Goal: Task Accomplishment & Management: Manage account settings

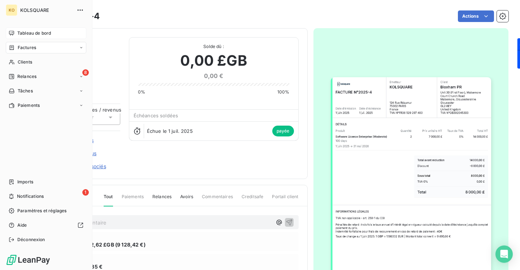
click at [32, 33] on span "Tableau de bord" at bounding box center [34, 33] width 34 height 6
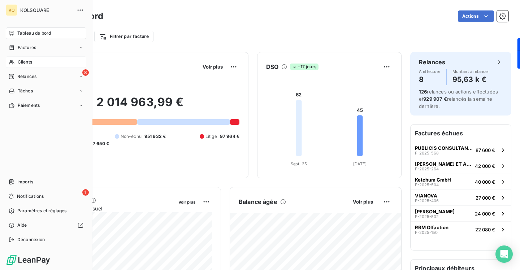
click at [30, 65] on span "Clients" at bounding box center [25, 62] width 14 height 6
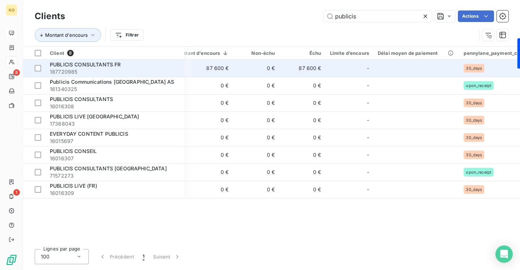
scroll to position [0, 173]
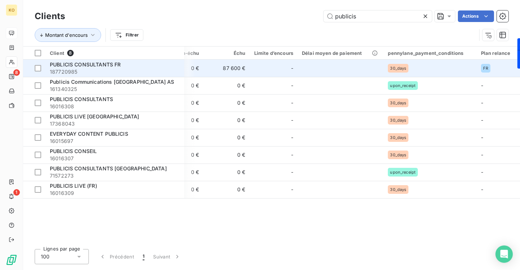
type input "publicis"
click at [397, 69] on span "30_days" at bounding box center [398, 68] width 16 height 4
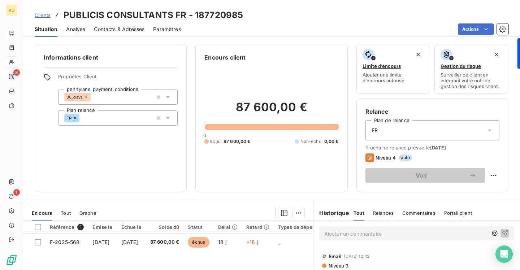
click at [87, 96] on icon at bounding box center [86, 97] width 2 height 2
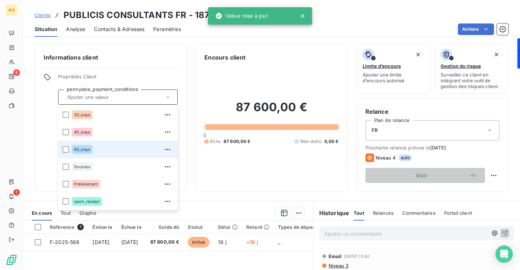
click at [84, 149] on span "60_days" at bounding box center [82, 149] width 16 height 4
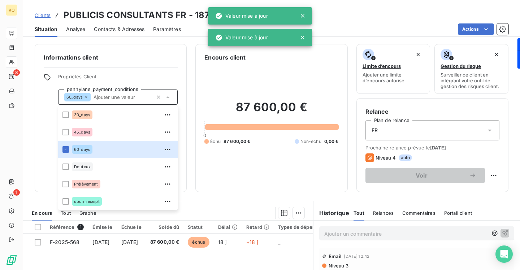
click at [160, 50] on div "Informations client Propriétés Client pennylane_payment_conditions 60_days 30_d…" at bounding box center [111, 118] width 152 height 148
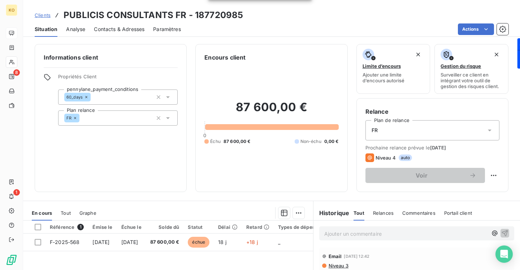
click at [48, 16] on span "Clients" at bounding box center [43, 15] width 16 height 6
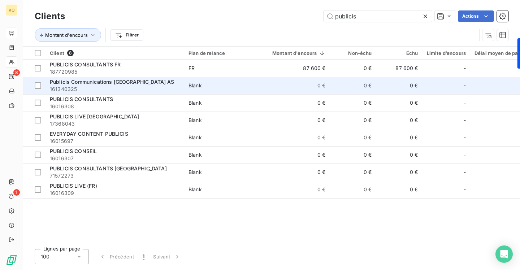
click at [114, 81] on span "Publicis Communications [GEOGRAPHIC_DATA] AS" at bounding box center [112, 82] width 125 height 6
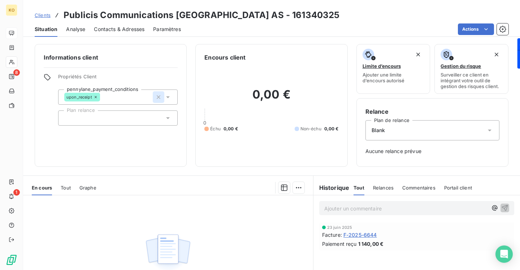
click at [159, 97] on icon "button" at bounding box center [158, 96] width 7 height 7
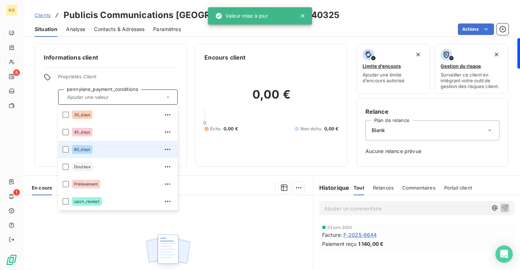
click at [90, 150] on span "60_days" at bounding box center [82, 149] width 16 height 4
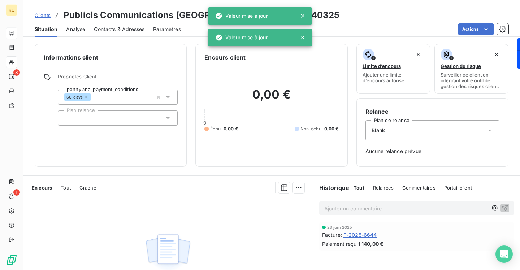
drag, startPoint x: 45, startPoint y: 15, endPoint x: 71, endPoint y: 17, distance: 26.0
click at [45, 15] on span "Clients" at bounding box center [43, 15] width 16 height 6
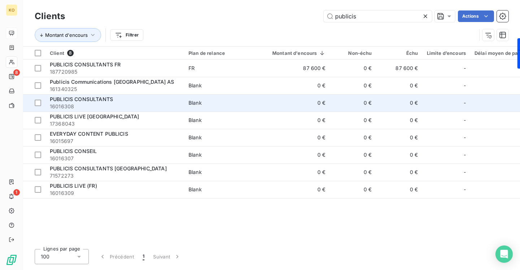
click at [103, 97] on span "PUBLICIS CONSULTANTS" at bounding box center [81, 99] width 63 height 6
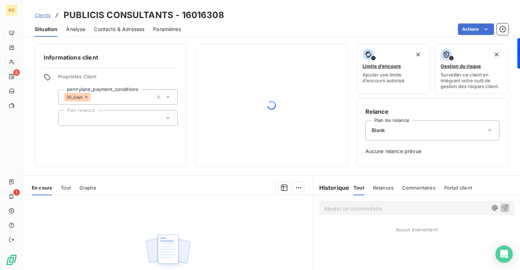
click at [85, 97] on icon at bounding box center [86, 97] width 4 height 4
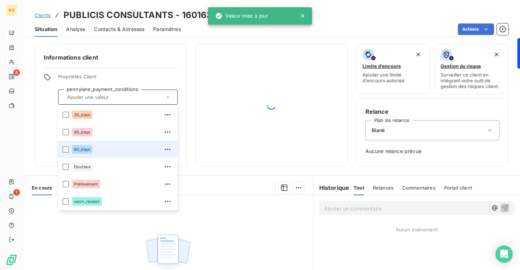
click at [84, 149] on span "60_days" at bounding box center [82, 149] width 16 height 4
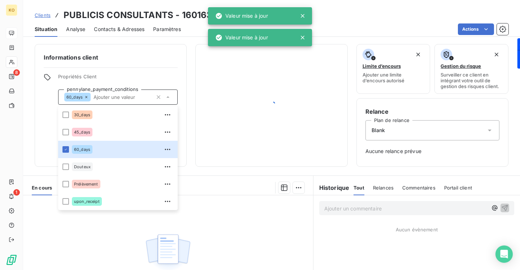
click at [49, 14] on span "Clients" at bounding box center [43, 15] width 16 height 6
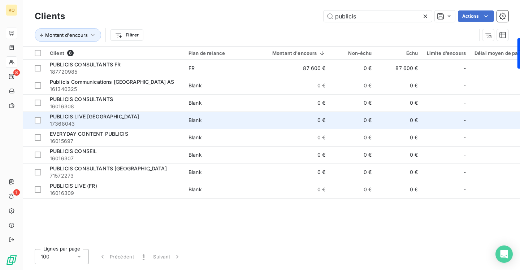
click at [84, 117] on span "PUBLICIS LIVE [GEOGRAPHIC_DATA]" at bounding box center [95, 116] width 90 height 6
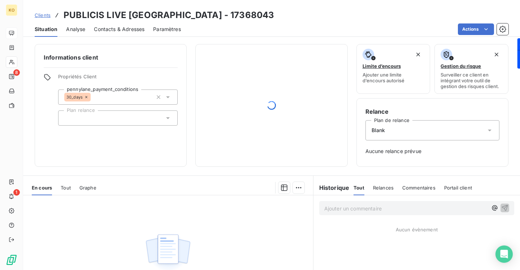
click at [87, 97] on icon at bounding box center [86, 97] width 4 height 4
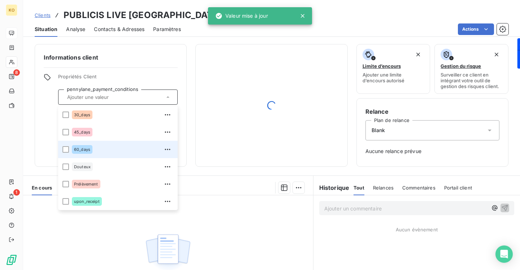
click at [82, 150] on span "60_days" at bounding box center [82, 149] width 16 height 4
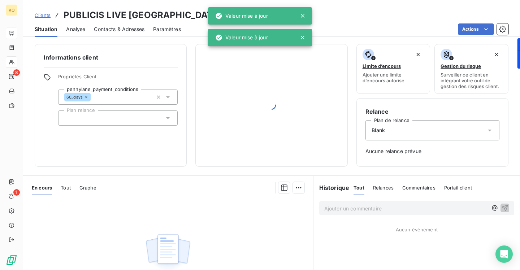
click at [132, 65] on div "Informations client Propriétés Client pennylane_payment_conditions 60_days Plan…" at bounding box center [111, 105] width 152 height 123
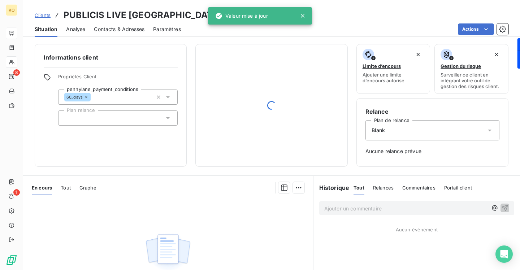
click at [42, 12] on span "Clients" at bounding box center [43, 15] width 16 height 6
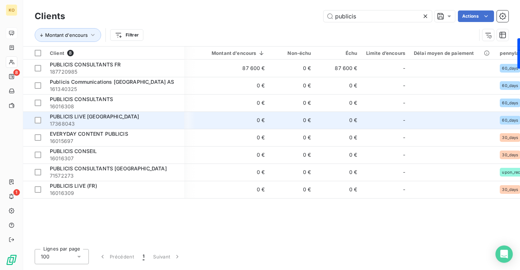
scroll to position [0, 173]
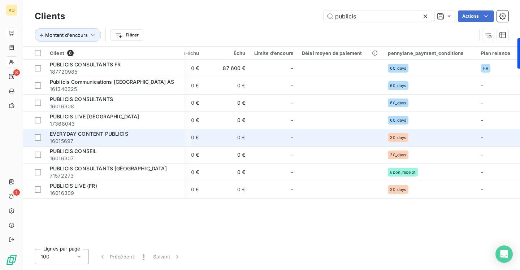
click at [104, 138] on span "16015697" at bounding box center [115, 141] width 130 height 7
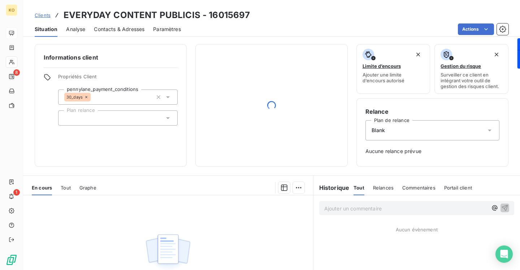
click at [84, 97] on icon at bounding box center [86, 97] width 4 height 4
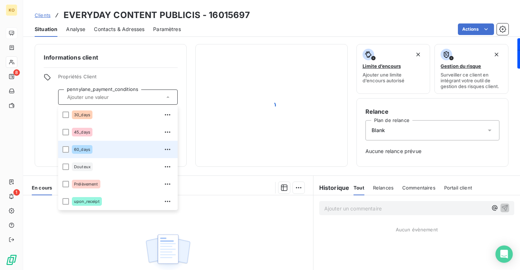
click at [83, 144] on div "60_days" at bounding box center [122, 150] width 101 height 12
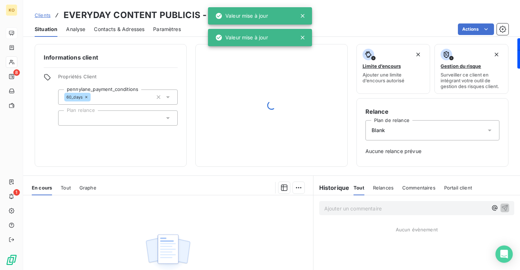
click at [49, 17] on span "Clients" at bounding box center [43, 15] width 16 height 6
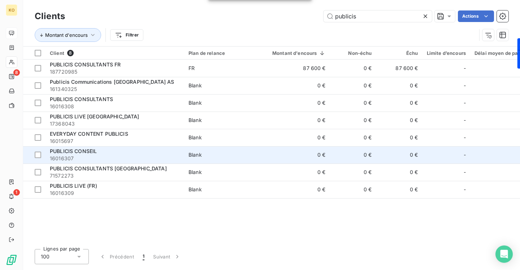
click at [91, 153] on span "PUBLICIS CONSEIL" at bounding box center [73, 151] width 47 height 6
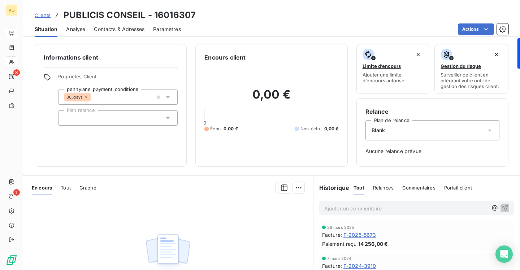
click at [86, 96] on icon at bounding box center [86, 97] width 4 height 4
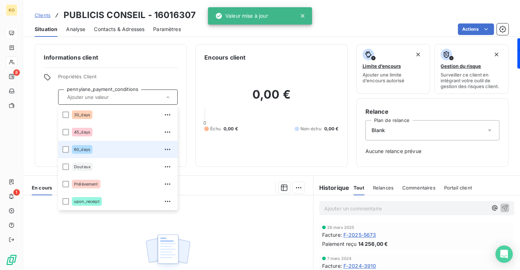
click at [78, 151] on span "60_days" at bounding box center [82, 149] width 16 height 4
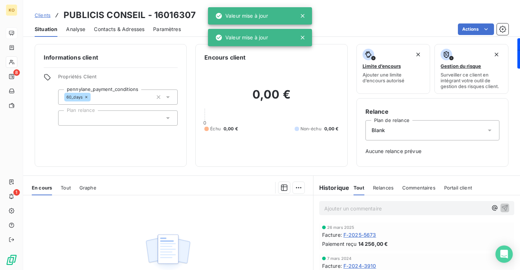
click at [48, 16] on span "Clients" at bounding box center [43, 15] width 16 height 6
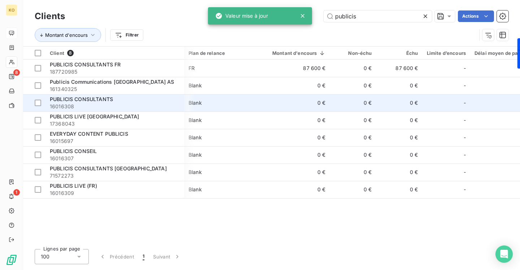
scroll to position [0, 173]
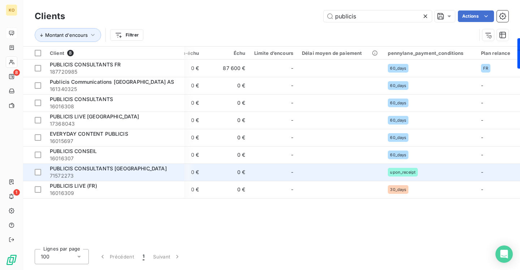
click at [90, 167] on span "PUBLICIS CONSULTANTS [GEOGRAPHIC_DATA]" at bounding box center [108, 168] width 117 height 6
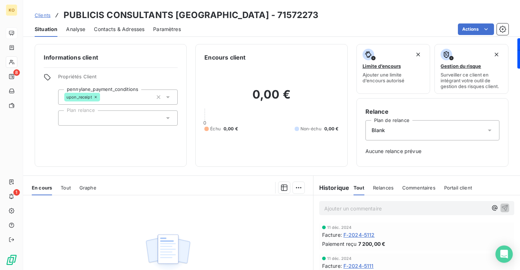
click at [96, 98] on icon at bounding box center [95, 97] width 4 height 4
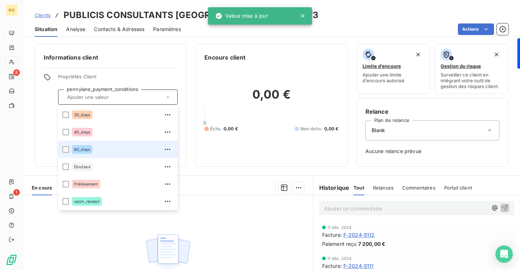
click at [82, 149] on span "60_days" at bounding box center [82, 149] width 16 height 4
click at [66, 151] on div at bounding box center [65, 149] width 6 height 6
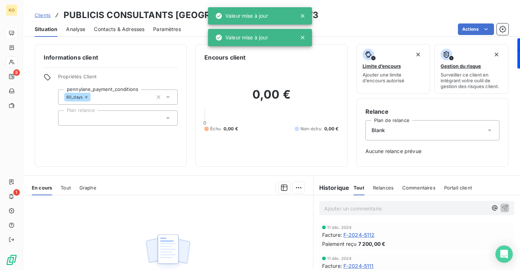
click at [45, 16] on span "Clients" at bounding box center [43, 15] width 16 height 6
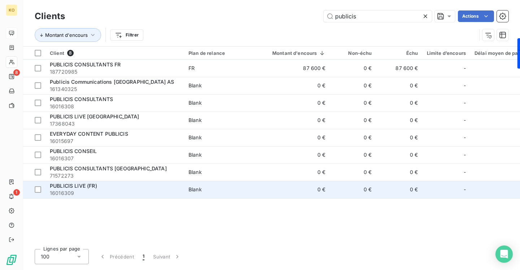
click at [80, 182] on td "PUBLICIS LIVE (FR) 16016309" at bounding box center [114, 189] width 139 height 17
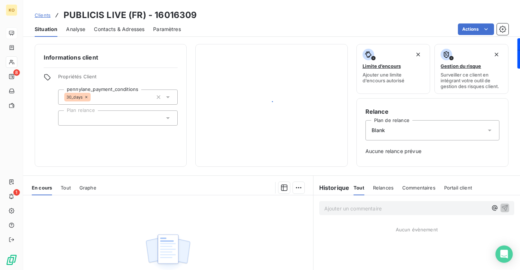
click at [86, 96] on icon at bounding box center [86, 97] width 2 height 2
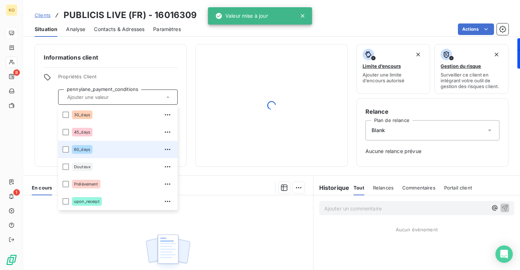
click at [90, 152] on div "60_days" at bounding box center [82, 149] width 21 height 9
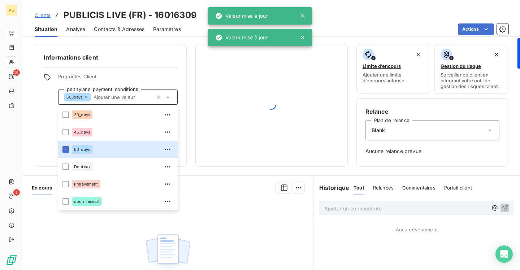
click at [44, 18] on span "Clients" at bounding box center [43, 15] width 16 height 6
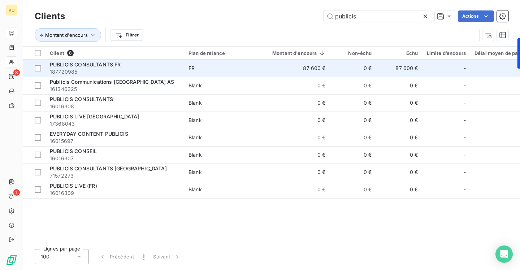
click at [109, 66] on span "PUBLICIS CONSULTANTS FR" at bounding box center [85, 64] width 71 height 6
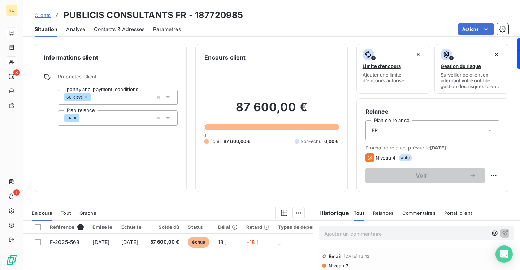
scroll to position [5, 0]
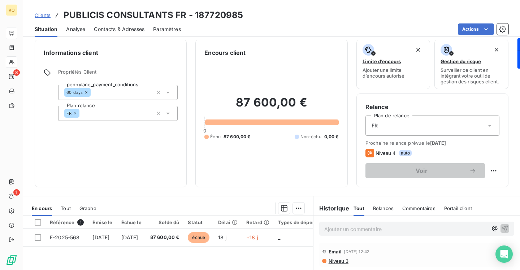
click at [491, 125] on icon at bounding box center [489, 125] width 7 height 7
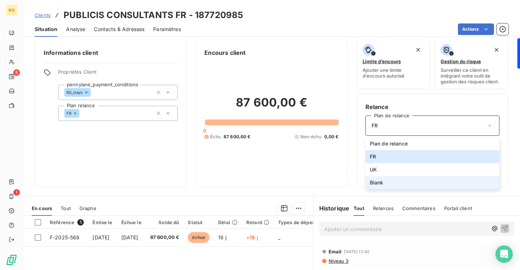
click at [437, 185] on li "Blank" at bounding box center [432, 182] width 134 height 13
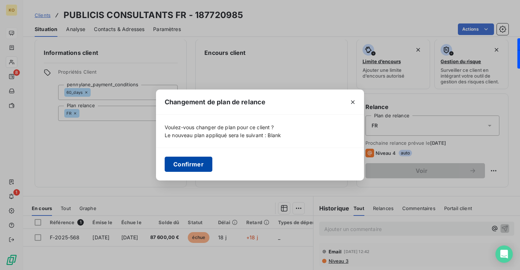
click at [199, 161] on button "Confirmer" at bounding box center [189, 164] width 48 height 15
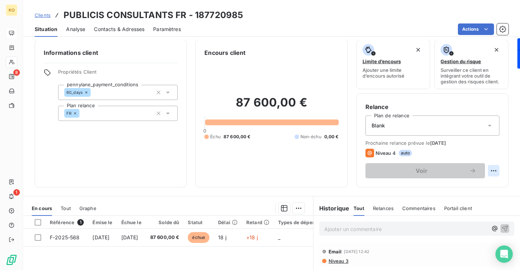
click at [495, 170] on html "KO 8 1 Clients PUBLICIS CONSULTANTS FR - 187720985 Situation Analyse Contacts &…" at bounding box center [260, 135] width 520 height 270
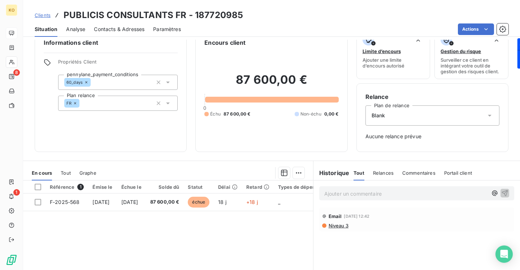
scroll to position [0, 0]
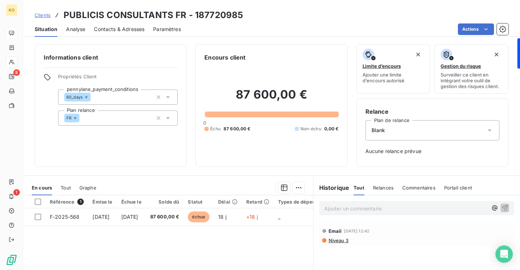
click at [46, 13] on span "Clients" at bounding box center [43, 15] width 16 height 6
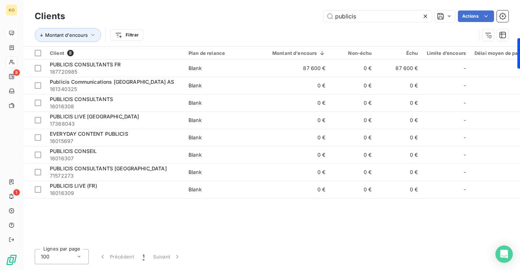
drag, startPoint x: 373, startPoint y: 18, endPoint x: 291, endPoint y: 9, distance: 82.4
click at [291, 9] on div "Clients publicis Actions" at bounding box center [272, 16] width 474 height 15
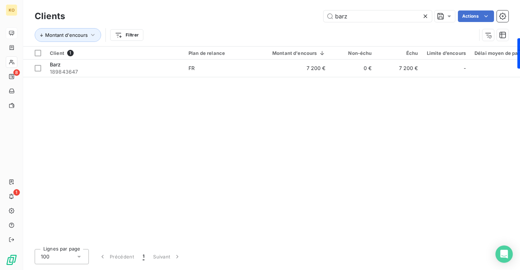
type input "barz"
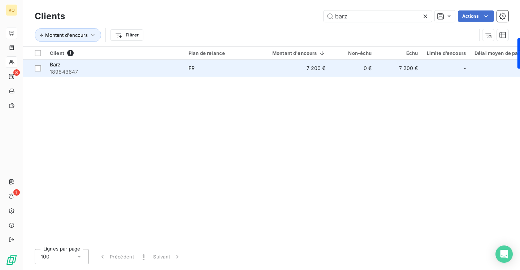
click at [315, 73] on td "7 200 €" at bounding box center [294, 68] width 71 height 17
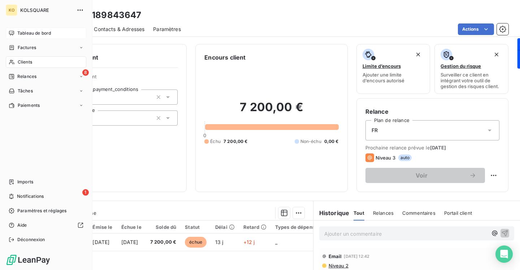
click at [36, 31] on span "Tableau de bord" at bounding box center [34, 33] width 34 height 6
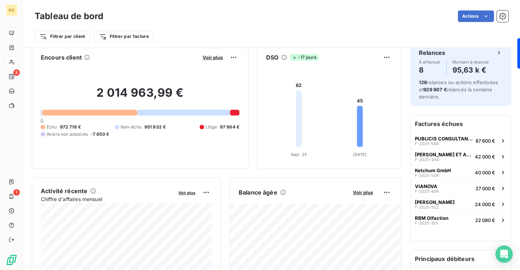
scroll to position [10, 0]
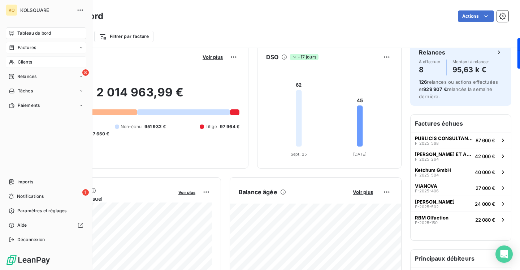
click at [32, 49] on span "Factures" at bounding box center [27, 47] width 18 height 6
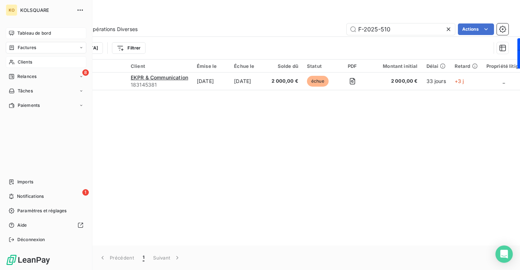
click at [12, 32] on icon at bounding box center [12, 33] width 6 height 6
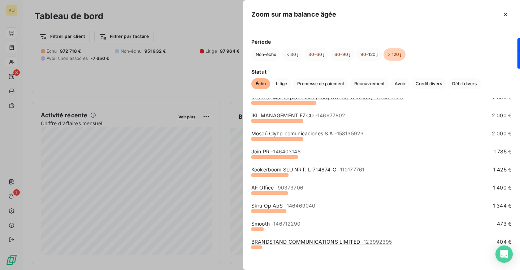
scroll to position [215, 0]
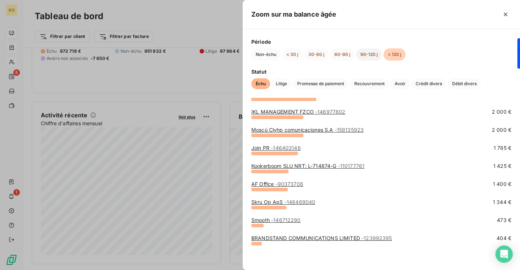
click at [366, 53] on button "90-120 j" at bounding box center [369, 54] width 26 height 12
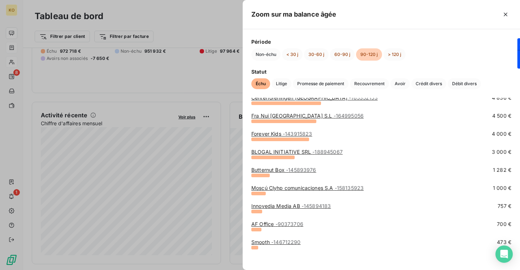
scroll to position [88, 0]
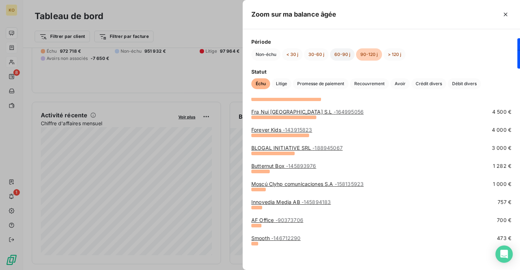
click at [341, 52] on button "60-90 j" at bounding box center [342, 54] width 25 height 12
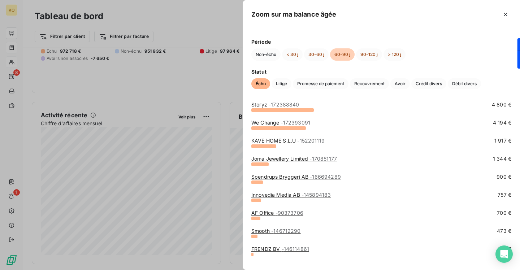
scroll to position [179, 0]
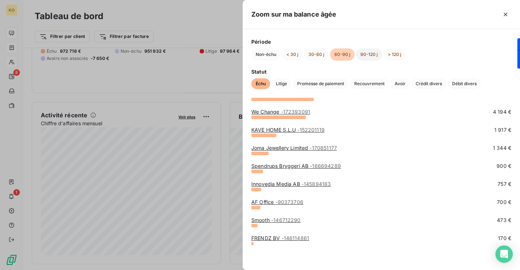
click at [366, 48] on button "90-120 j" at bounding box center [369, 54] width 26 height 12
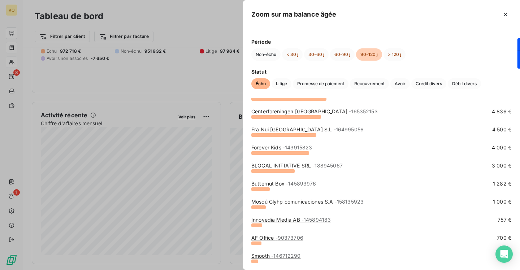
scroll to position [88, 0]
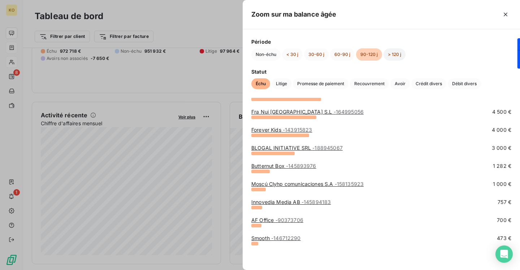
click at [392, 56] on button "> 120 j" at bounding box center [394, 54] width 22 height 12
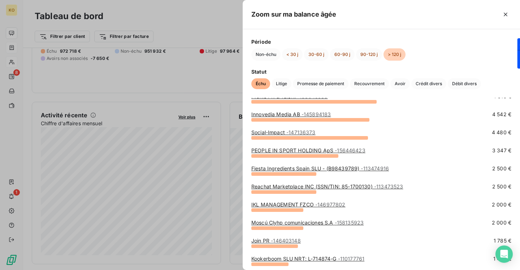
scroll to position [0, 0]
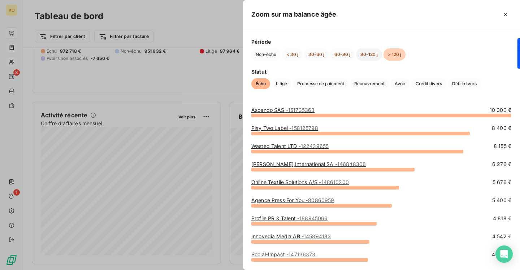
click at [368, 53] on button "90-120 j" at bounding box center [369, 54] width 26 height 12
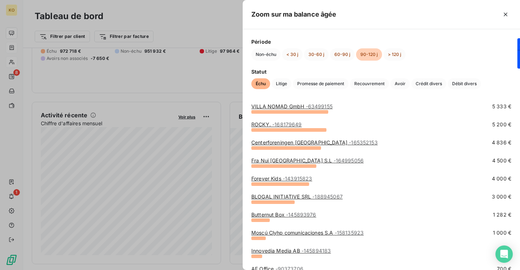
scroll to position [88, 0]
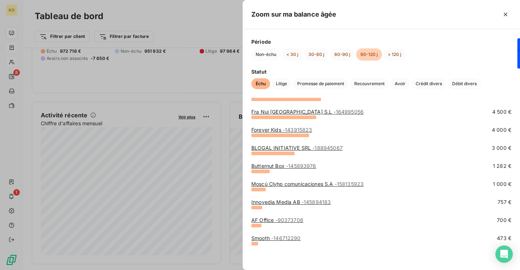
click at [189, 104] on div at bounding box center [260, 135] width 520 height 270
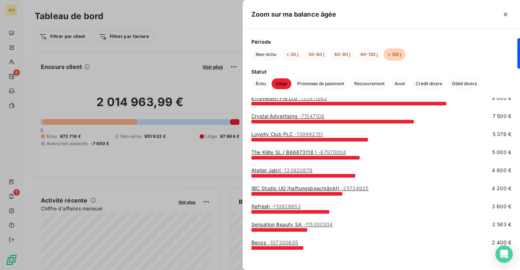
scroll to position [70, 0]
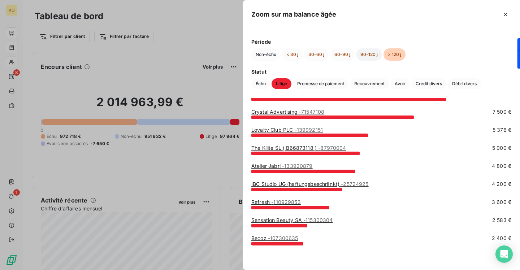
click at [365, 51] on button "90-120 j" at bounding box center [369, 54] width 26 height 12
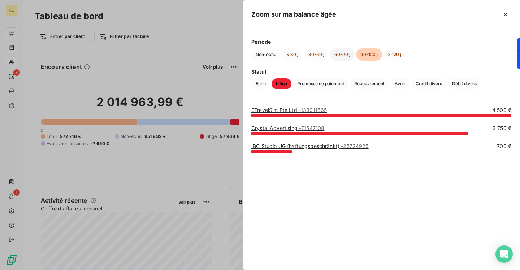
click at [342, 55] on button "60-90 j" at bounding box center [342, 54] width 25 height 12
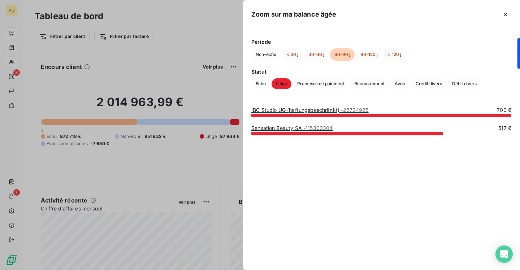
click at [137, 85] on div at bounding box center [260, 135] width 520 height 270
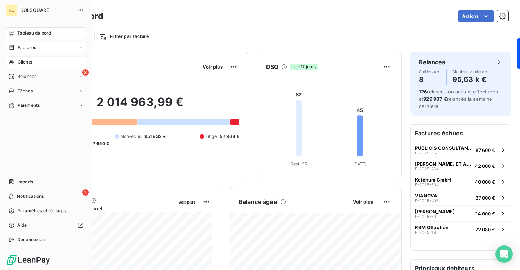
click at [31, 50] on span "Factures" at bounding box center [27, 47] width 18 height 6
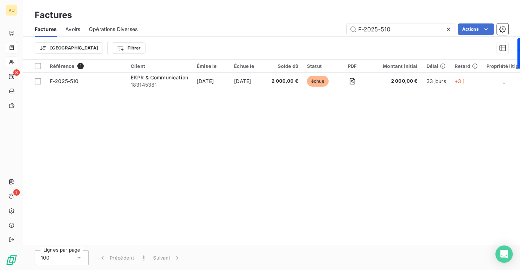
drag, startPoint x: 408, startPoint y: 27, endPoint x: 332, endPoint y: 23, distance: 75.9
click at [332, 23] on div "F-2025-510 Actions" at bounding box center [327, 29] width 362 height 12
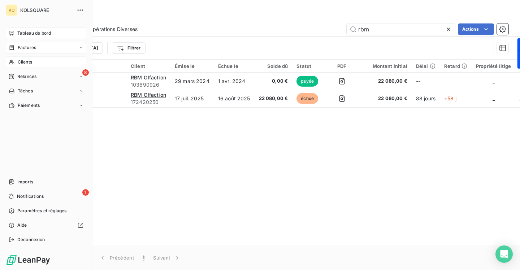
type input "rbm"
click at [9, 32] on icon at bounding box center [12, 33] width 6 height 6
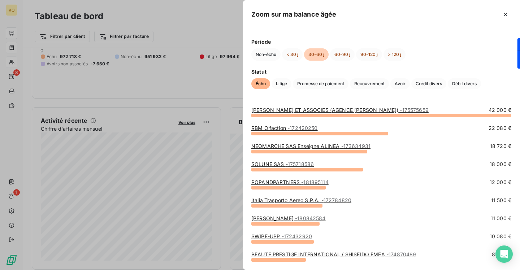
click at [151, 65] on div at bounding box center [260, 135] width 520 height 270
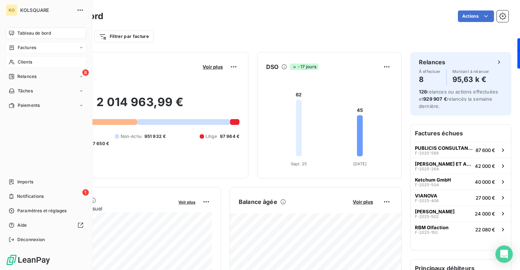
click at [29, 49] on span "Factures" at bounding box center [27, 47] width 18 height 6
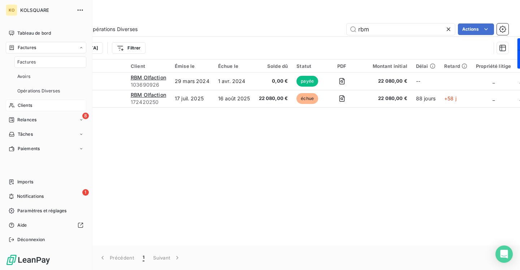
click at [53, 64] on div "Factures" at bounding box center [50, 62] width 72 height 12
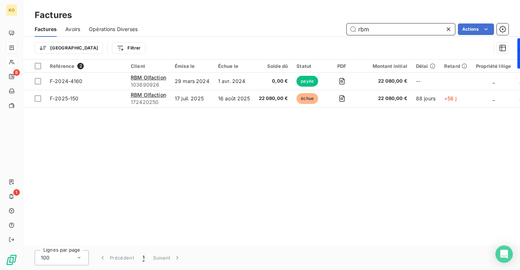
drag, startPoint x: 375, startPoint y: 27, endPoint x: 344, endPoint y: 25, distance: 30.4
click at [345, 26] on div "rbm Actions" at bounding box center [327, 29] width 362 height 12
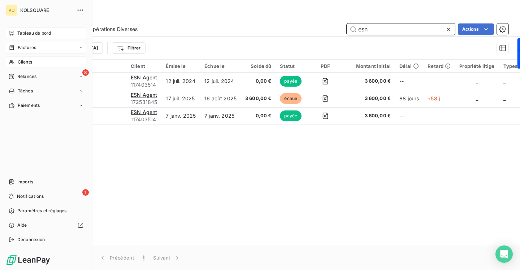
type input "esn"
click at [8, 33] on div "Tableau de bord" at bounding box center [46, 33] width 80 height 12
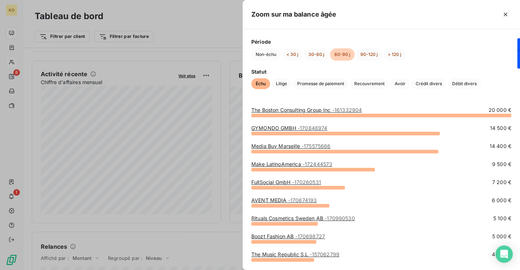
click at [218, 134] on div at bounding box center [260, 135] width 520 height 270
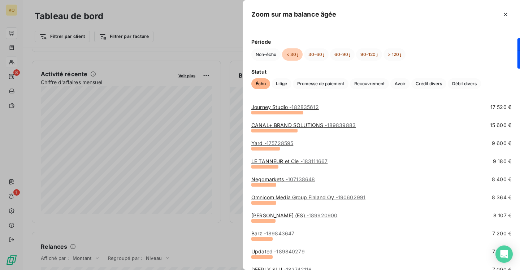
scroll to position [185, 0]
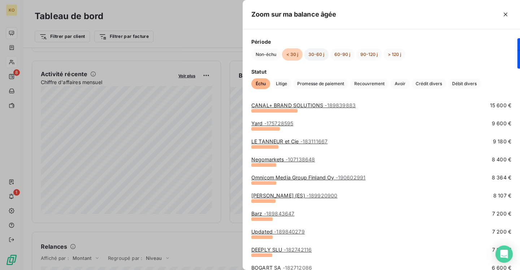
click at [313, 55] on button "30-60 j" at bounding box center [316, 54] width 25 height 12
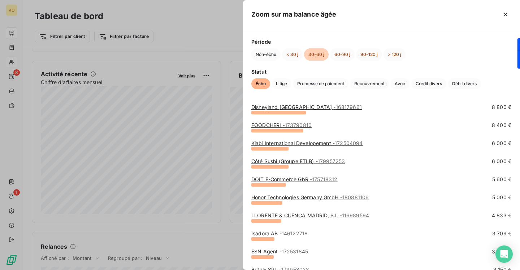
scroll to position [0, 0]
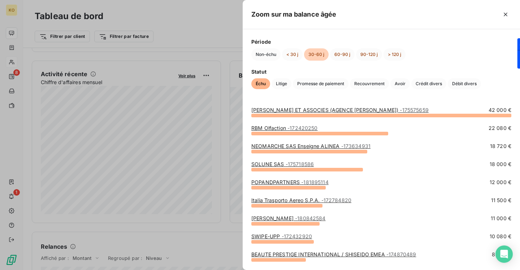
click at [274, 166] on link "SOLUNE SAS - 175718586" at bounding box center [282, 164] width 62 height 6
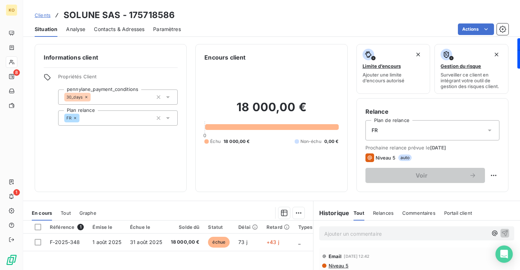
scroll to position [42, 0]
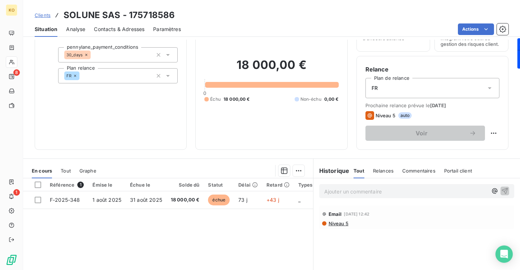
click at [339, 189] on p "Ajouter un commentaire ﻿" at bounding box center [405, 191] width 163 height 9
click at [385, 191] on span "Procédure de jugement. En attente jugement" at bounding box center [379, 191] width 110 height 6
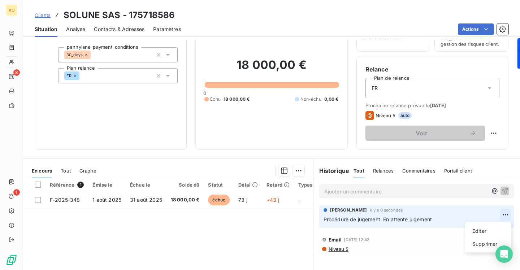
click at [501, 213] on html "KO 8 1 Clients SOLUNE SAS - 175718586 Situation Analyse Contacts & Adresses Par…" at bounding box center [260, 135] width 520 height 270
click at [491, 228] on div "Editer" at bounding box center [488, 231] width 40 height 12
click at [381, 219] on span "Procédure de jugement. En attente jugement" at bounding box center [377, 219] width 108 height 6
click at [41, 15] on span "Clients" at bounding box center [43, 15] width 16 height 6
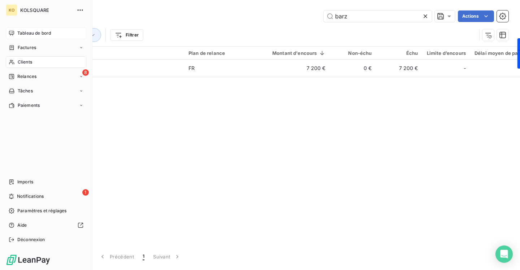
click at [12, 33] on icon at bounding box center [12, 33] width 6 height 6
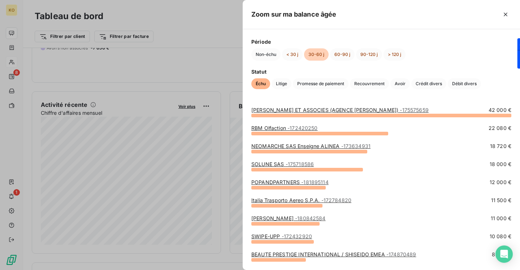
click at [208, 65] on div at bounding box center [260, 135] width 520 height 270
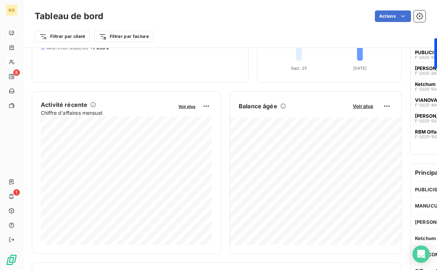
scroll to position [100, 0]
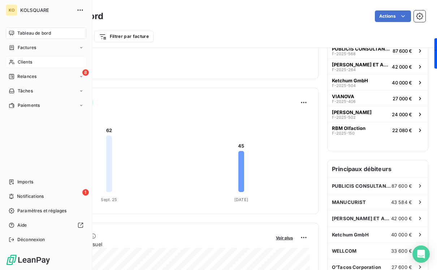
click at [28, 60] on span "Clients" at bounding box center [25, 62] width 14 height 6
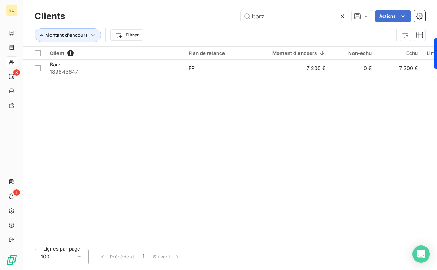
click at [344, 15] on icon at bounding box center [342, 16] width 7 height 7
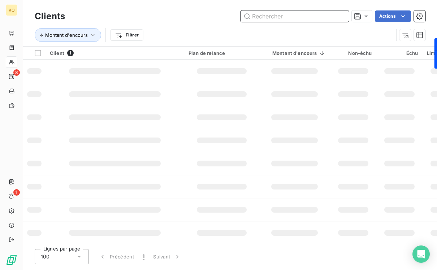
click at [306, 15] on input "text" at bounding box center [294, 16] width 108 height 12
paste input "Cleophele Agency"
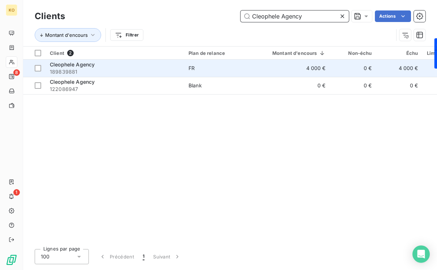
type input "Cleophele Agency"
click at [91, 64] on span "Cleophele Agency" at bounding box center [72, 64] width 45 height 6
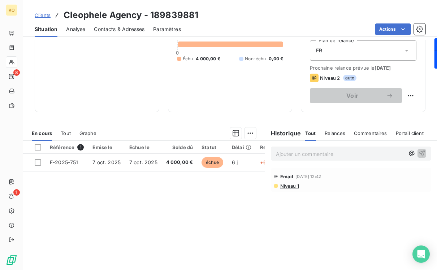
scroll to position [85, 0]
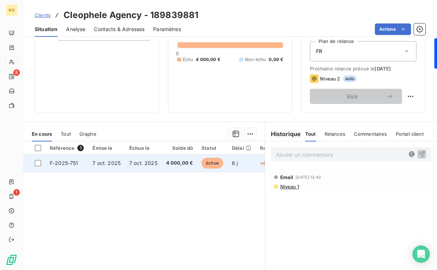
click at [144, 160] on span "7 oct. 2025" at bounding box center [143, 163] width 28 height 6
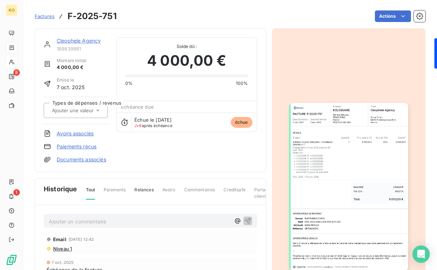
click at [91, 40] on link "Cleophele Agency" at bounding box center [79, 41] width 44 height 6
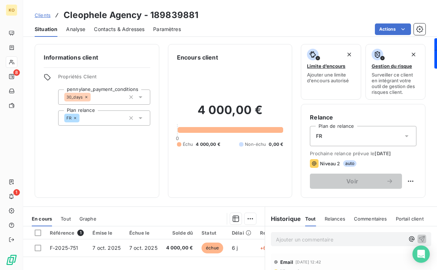
click at [406, 137] on icon at bounding box center [406, 135] width 7 height 7
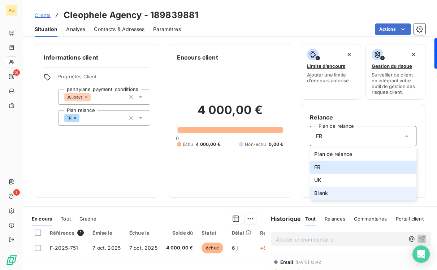
click at [335, 195] on li "Blank" at bounding box center [363, 193] width 106 height 13
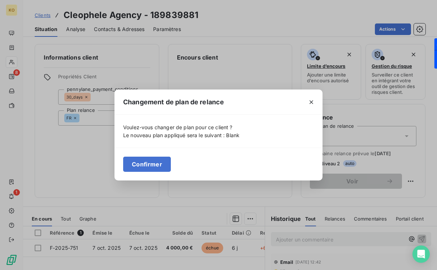
drag, startPoint x: 158, startPoint y: 164, endPoint x: 232, endPoint y: 164, distance: 74.7
click at [158, 164] on button "Confirmer" at bounding box center [147, 164] width 48 height 15
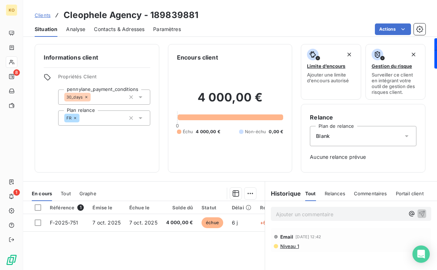
click at [47, 16] on span "Clients" at bounding box center [43, 15] width 16 height 6
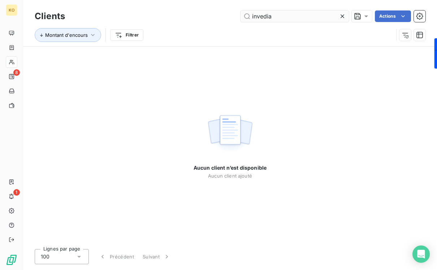
click at [256, 16] on input "invedia" at bounding box center [294, 16] width 108 height 12
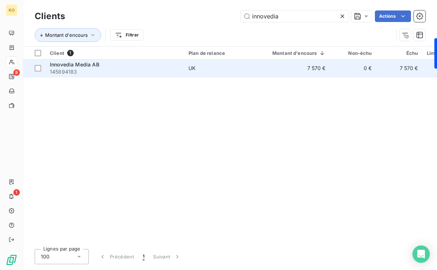
type input "innovedia"
click at [108, 74] on span "145894183" at bounding box center [115, 71] width 130 height 7
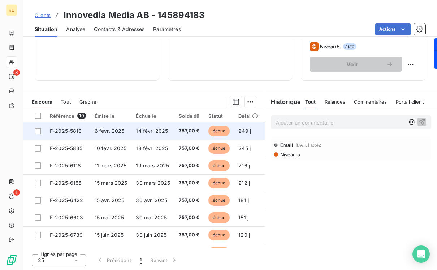
scroll to position [50, 0]
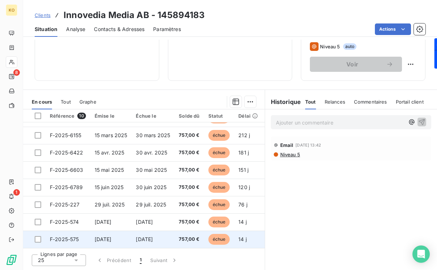
click at [140, 232] on td "[DATE]" at bounding box center [152, 239] width 43 height 17
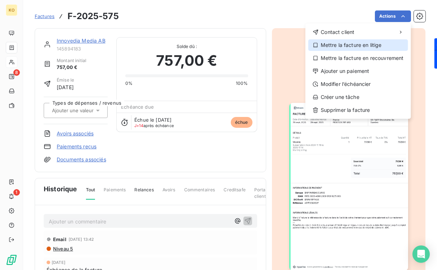
click at [370, 45] on div "Mettre la facture en litige" at bounding box center [358, 45] width 100 height 12
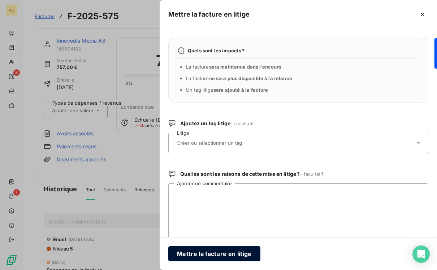
click at [210, 253] on button "Mettre la facture en litige" at bounding box center [214, 253] width 92 height 15
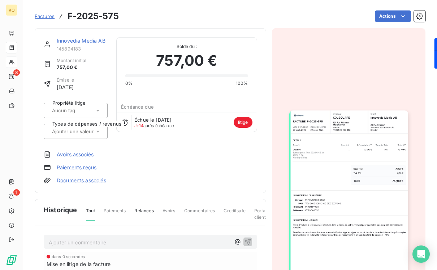
click at [51, 18] on span "Factures" at bounding box center [45, 16] width 20 height 6
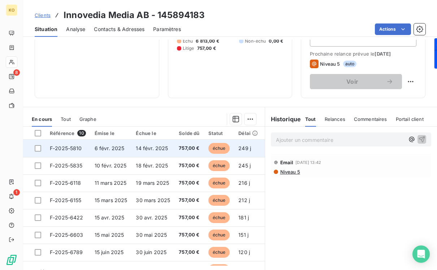
scroll to position [50, 0]
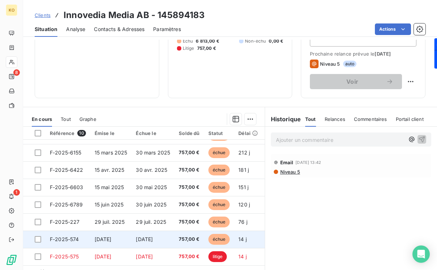
click at [148, 236] on span "[DATE]" at bounding box center [144, 239] width 17 height 6
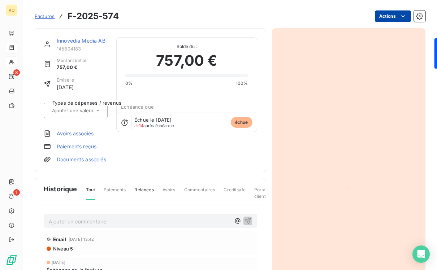
click at [408, 17] on html "KO 8 1 Factures F-2025-574 Actions Innovedia Media AB 145894183 Montant initial…" at bounding box center [218, 135] width 437 height 270
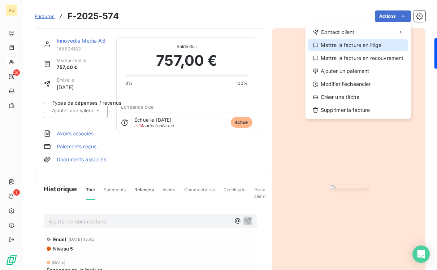
click at [381, 45] on div "Mettre la facture en litige" at bounding box center [358, 45] width 100 height 12
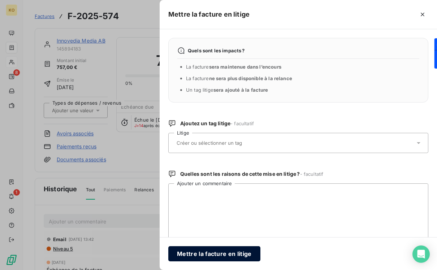
click at [197, 249] on button "Mettre la facture en litige" at bounding box center [214, 253] width 92 height 15
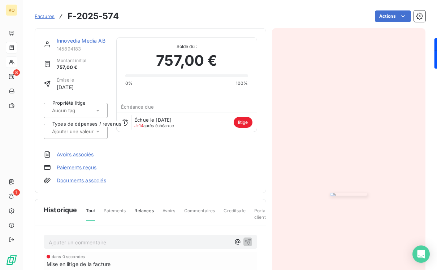
click at [96, 40] on link "Innovedia Media AB" at bounding box center [81, 41] width 49 height 6
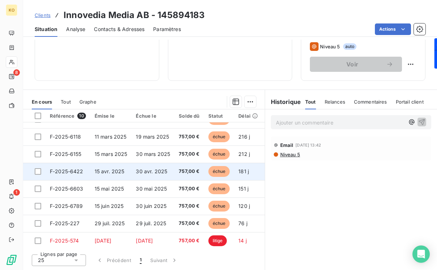
scroll to position [50, 0]
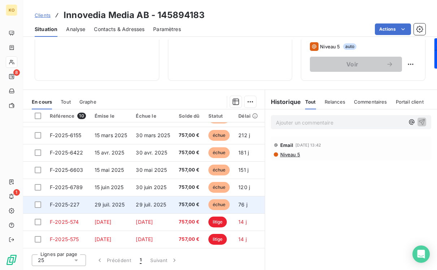
click at [164, 204] on span "29 juil. 2025" at bounding box center [151, 204] width 30 height 6
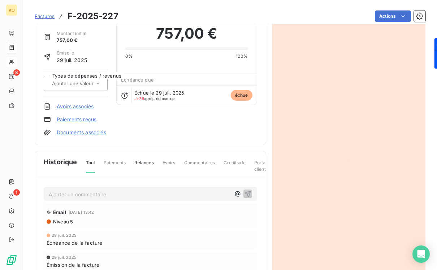
scroll to position [26, 0]
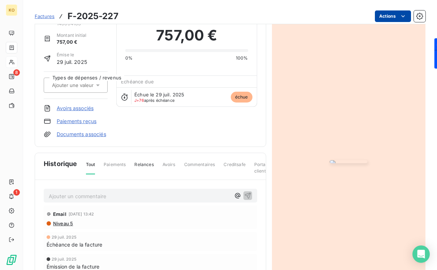
click at [391, 17] on html "KO 8 1 Factures F-2025-227 Actions Innovedia Media AB 145894183 Montant initial…" at bounding box center [218, 135] width 437 height 270
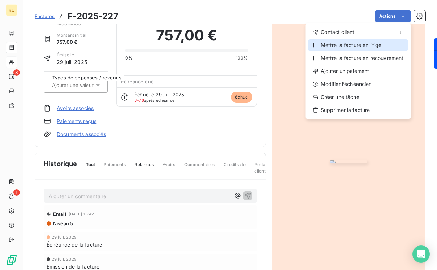
click at [348, 49] on div "Mettre la facture en litige" at bounding box center [358, 45] width 100 height 12
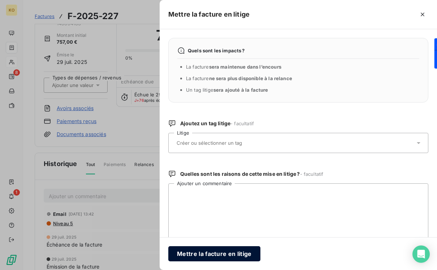
click at [209, 251] on button "Mettre la facture en litige" at bounding box center [214, 253] width 92 height 15
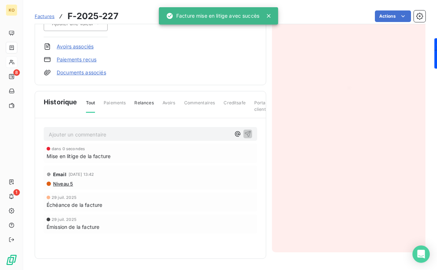
scroll to position [0, 0]
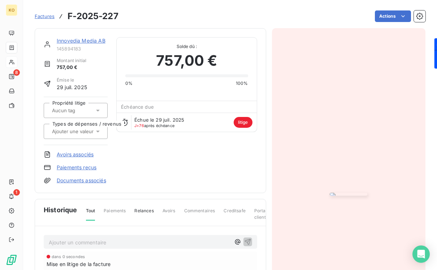
click at [88, 39] on link "Innovedia Media AB" at bounding box center [81, 41] width 49 height 6
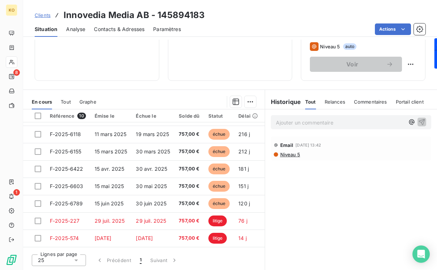
scroll to position [50, 0]
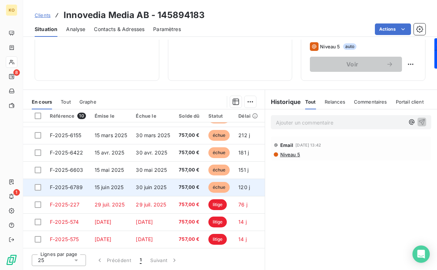
click at [152, 191] on td "30 juin 2025" at bounding box center [152, 187] width 43 height 17
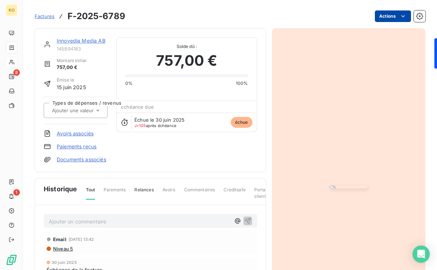
click at [394, 14] on html "KO 8 1 Factures F-2025-6789 Actions Innovedia Media AB 145894183 Montant initia…" at bounding box center [218, 135] width 437 height 270
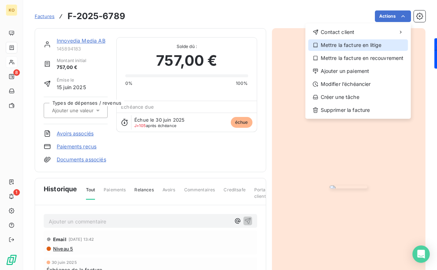
click at [365, 47] on div "Mettre la facture en litige" at bounding box center [358, 45] width 100 height 12
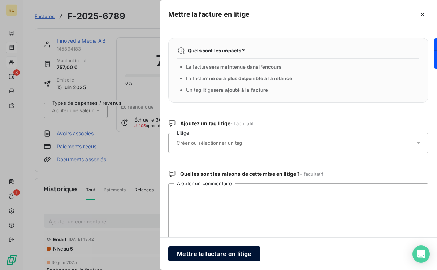
click at [215, 251] on button "Mettre la facture en litige" at bounding box center [214, 253] width 92 height 15
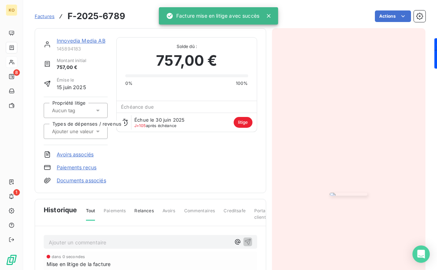
click at [91, 42] on link "Innovedia Media AB" at bounding box center [81, 41] width 49 height 6
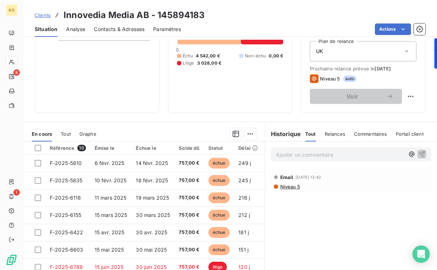
scroll to position [117, 0]
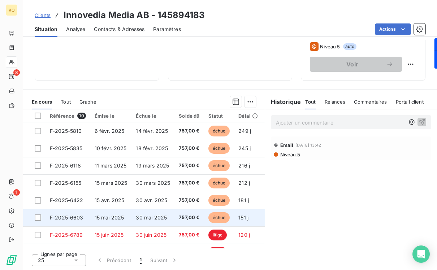
click at [134, 214] on td "30 mai 2025" at bounding box center [152, 217] width 43 height 17
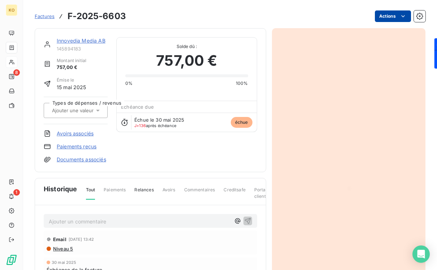
click at [396, 19] on html "KO 8 1 Factures F-2025-6603 Actions Innovedia Media AB 145894183 Montant initia…" at bounding box center [218, 135] width 437 height 270
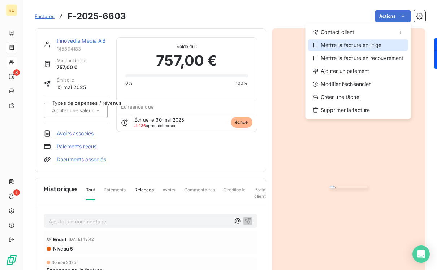
click at [388, 47] on div "Mettre la facture en litige" at bounding box center [358, 45] width 100 height 12
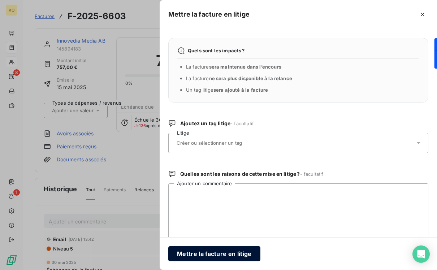
click at [190, 253] on button "Mettre la facture en litige" at bounding box center [214, 253] width 92 height 15
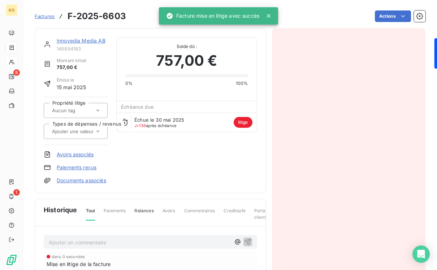
click at [86, 38] on link "Innovedia Media AB" at bounding box center [81, 41] width 49 height 6
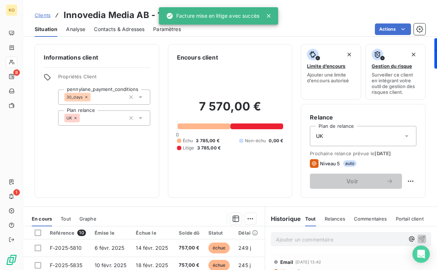
scroll to position [117, 0]
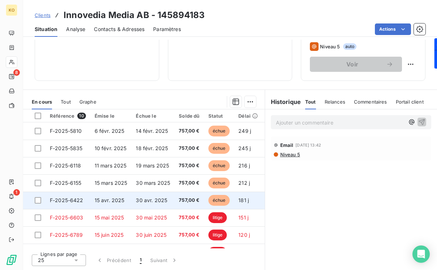
click at [192, 200] on span "757,00 €" at bounding box center [189, 200] width 21 height 7
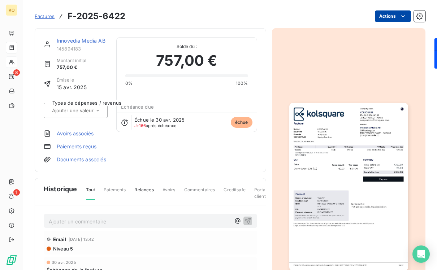
click at [396, 13] on html "KO 8 1 Factures F-2025-6422 Actions Innovedia Media AB 145894183 Montant initia…" at bounding box center [218, 135] width 437 height 270
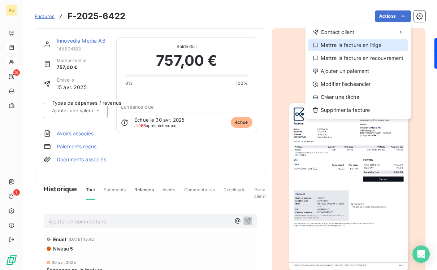
click at [376, 47] on div "Mettre la facture en litige" at bounding box center [358, 45] width 100 height 12
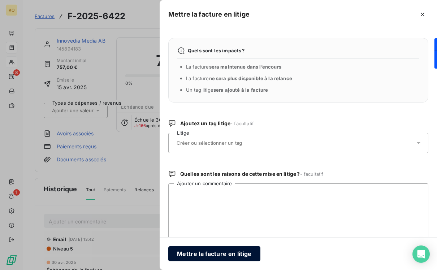
click at [224, 251] on button "Mettre la facture en litige" at bounding box center [214, 253] width 92 height 15
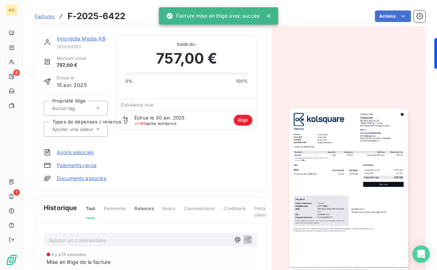
scroll to position [5, 0]
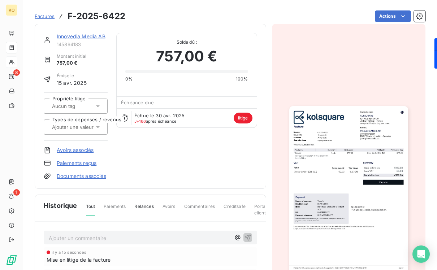
click at [93, 33] on div "Innovedia Media AB" at bounding box center [82, 36] width 51 height 7
click at [93, 35] on link "Innovedia Media AB" at bounding box center [81, 36] width 49 height 6
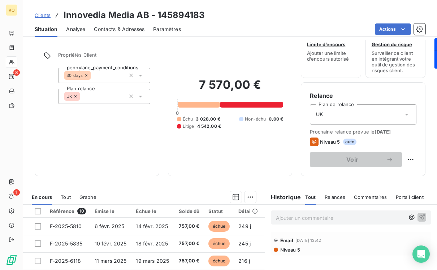
scroll to position [57, 0]
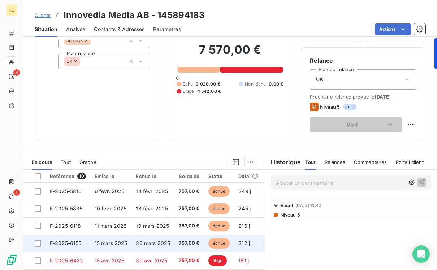
click at [180, 243] on span "757,00 €" at bounding box center [189, 243] width 21 height 7
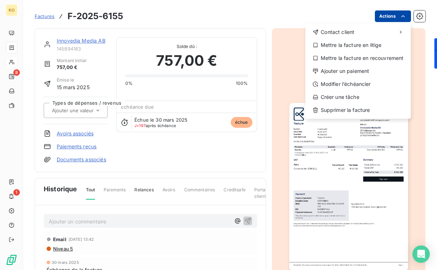
click at [396, 14] on html "KO 8 1 Factures F-2025-6155 Actions Contact client Mettre la facture en litige …" at bounding box center [218, 135] width 437 height 270
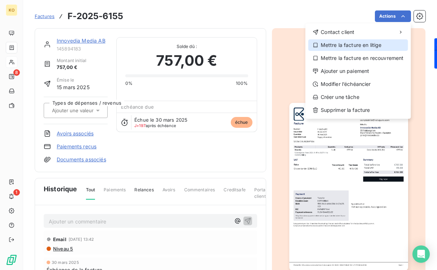
click at [363, 43] on div "Mettre la facture en litige" at bounding box center [358, 45] width 100 height 12
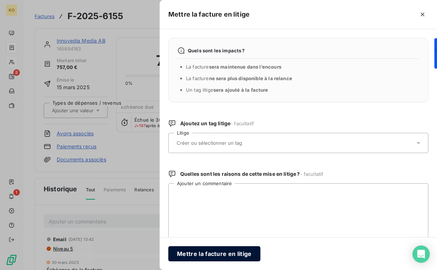
click at [197, 256] on button "Mettre la facture en litige" at bounding box center [214, 253] width 92 height 15
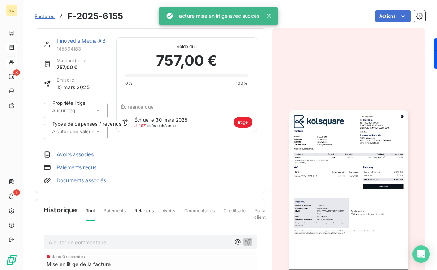
click at [85, 42] on link "Innovedia Media AB" at bounding box center [81, 41] width 49 height 6
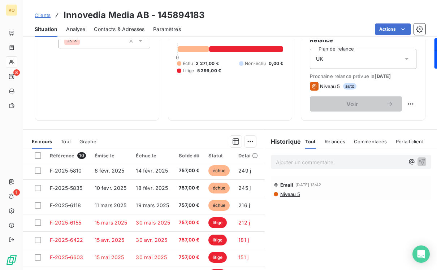
scroll to position [80, 0]
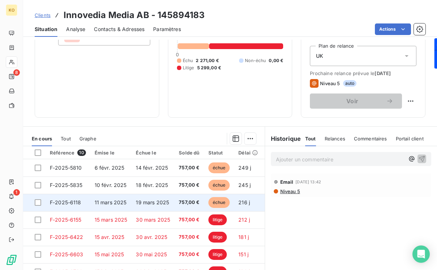
click at [147, 200] on span "19 mars 2025" at bounding box center [152, 202] width 33 height 6
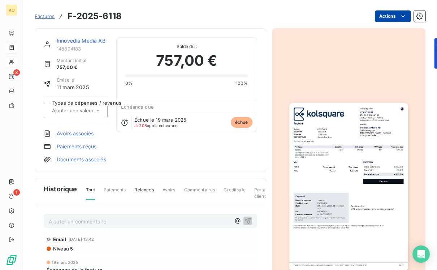
click at [389, 17] on html "KO 8 1 Factures F-2025-6118 Actions Innovedia Media AB 145894183 Montant initia…" at bounding box center [218, 135] width 437 height 270
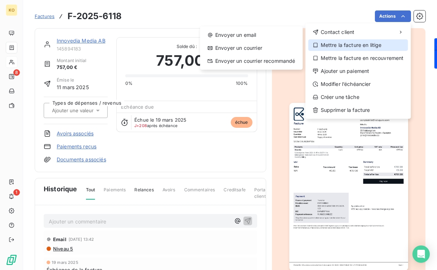
click at [362, 43] on div "Mettre la facture en litige" at bounding box center [358, 45] width 100 height 12
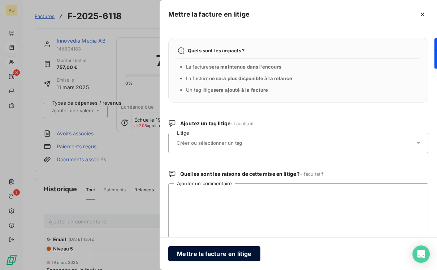
click at [210, 250] on button "Mettre la facture en litige" at bounding box center [214, 253] width 92 height 15
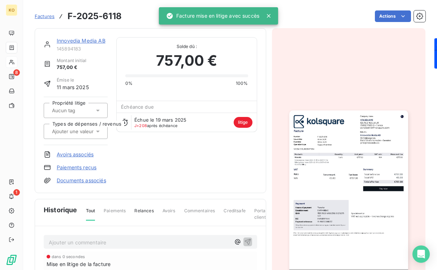
click at [91, 41] on link "Innovedia Media AB" at bounding box center [81, 41] width 49 height 6
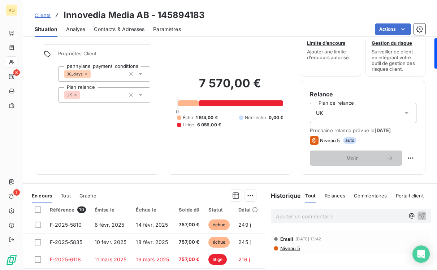
scroll to position [45, 0]
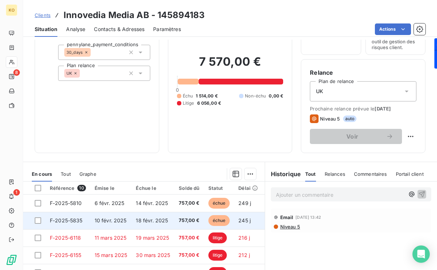
click at [148, 221] on span "18 févr. 2025" at bounding box center [152, 220] width 32 height 6
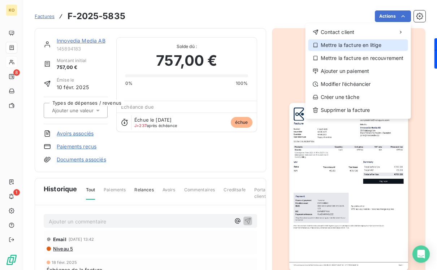
click at [376, 46] on div "Mettre la facture en litige" at bounding box center [358, 45] width 100 height 12
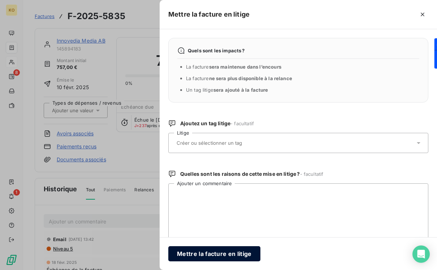
click at [228, 253] on button "Mettre la facture en litige" at bounding box center [214, 253] width 92 height 15
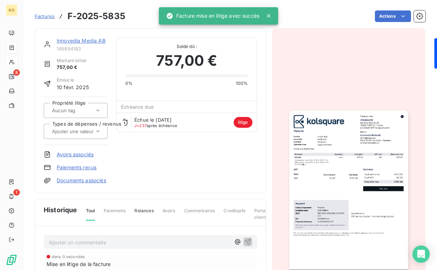
click at [94, 43] on link "Innovedia Media AB" at bounding box center [81, 41] width 49 height 6
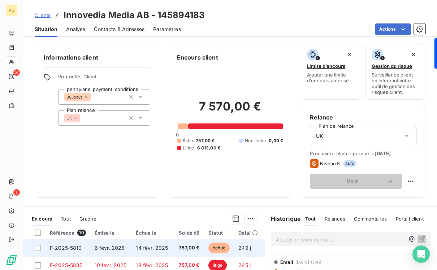
click at [157, 247] on span "14 févr. 2025" at bounding box center [152, 248] width 32 height 6
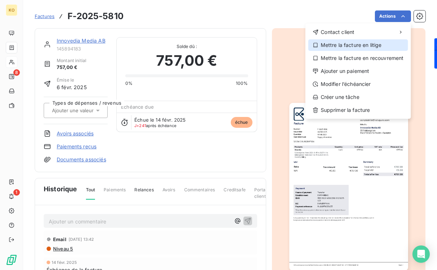
click at [370, 45] on div "Mettre la facture en litige" at bounding box center [358, 45] width 100 height 12
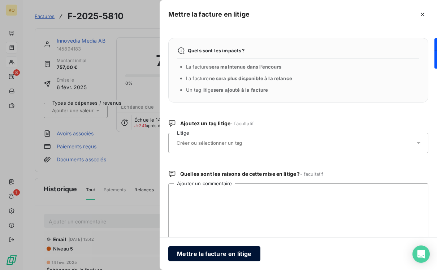
click at [245, 253] on button "Mettre la facture en litige" at bounding box center [214, 253] width 92 height 15
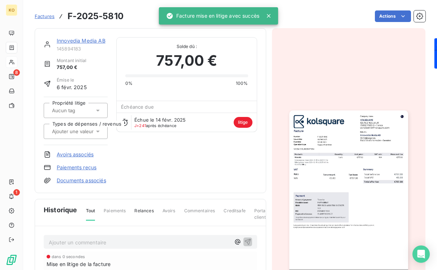
click at [82, 38] on link "Innovedia Media AB" at bounding box center [81, 41] width 49 height 6
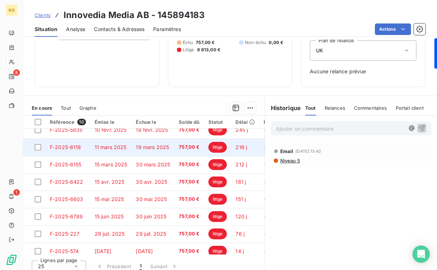
scroll to position [50, 0]
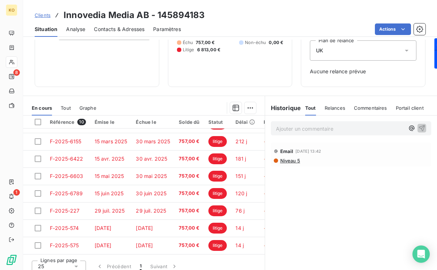
click at [303, 133] on p "Ajouter un commentaire ﻿" at bounding box center [340, 128] width 129 height 9
